Goal: Transaction & Acquisition: Purchase product/service

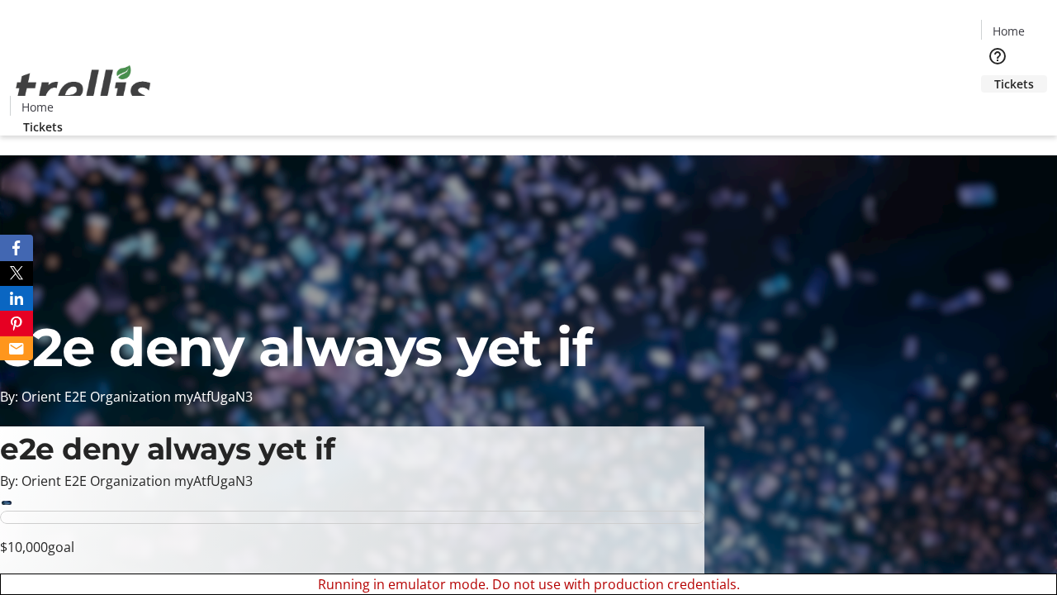
click at [994, 75] on span "Tickets" at bounding box center [1014, 83] width 40 height 17
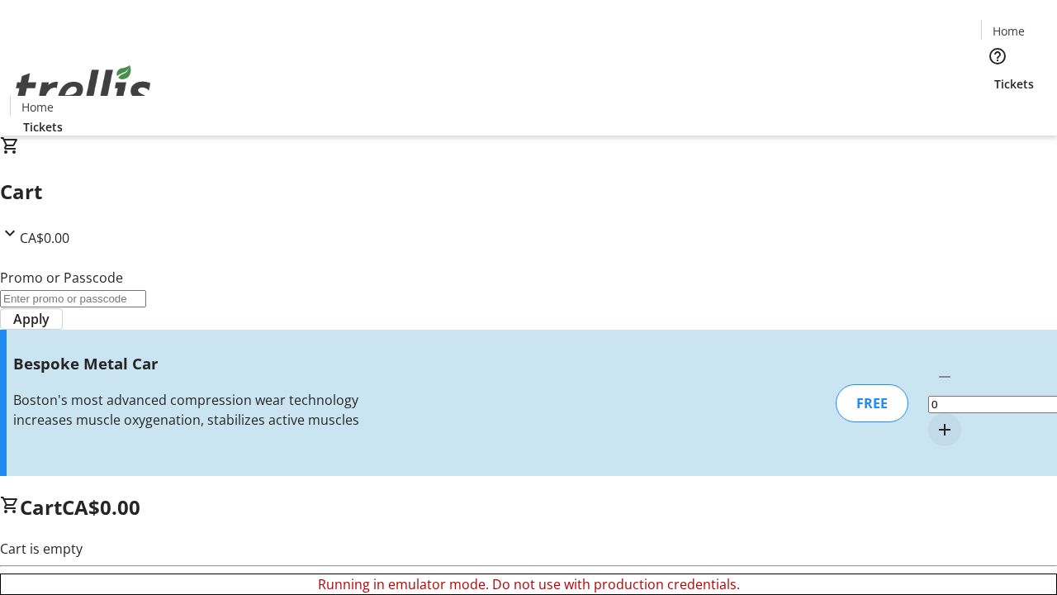
click at [935, 420] on mat-icon "Increment by one" at bounding box center [945, 430] width 20 height 20
type input "1"
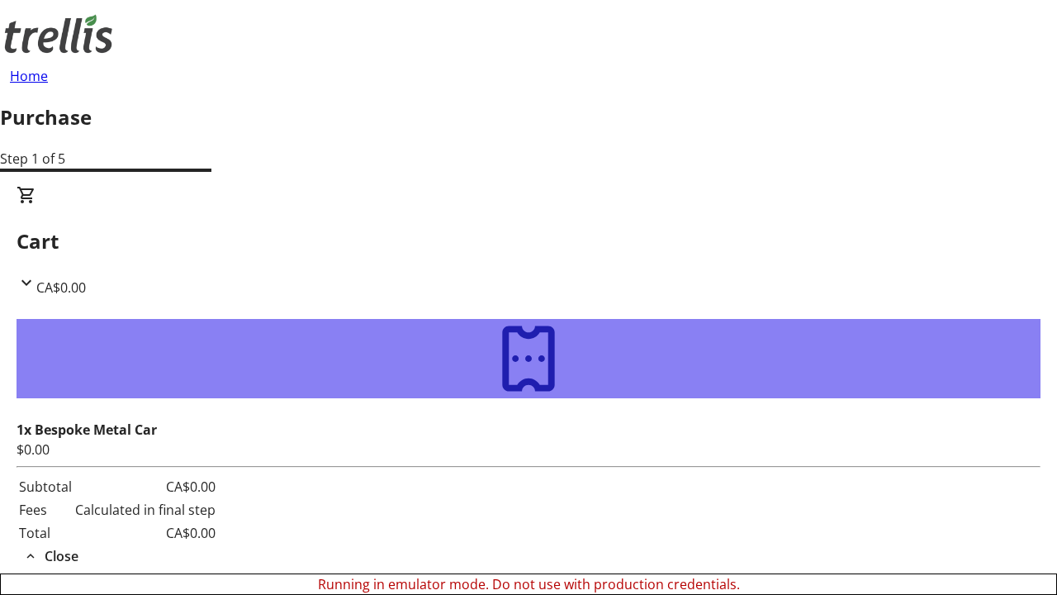
type input "[EMAIL_ADDRESS][DOMAIN_NAME]"
type input "Malika"
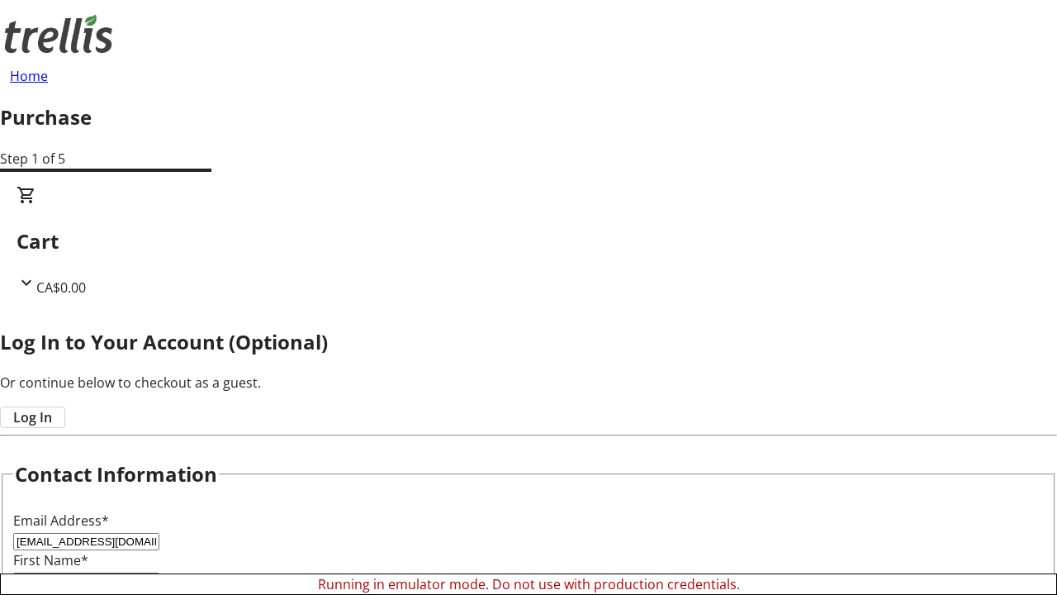
type input "[PERSON_NAME]"
